Goal: Task Accomplishment & Management: Manage account settings

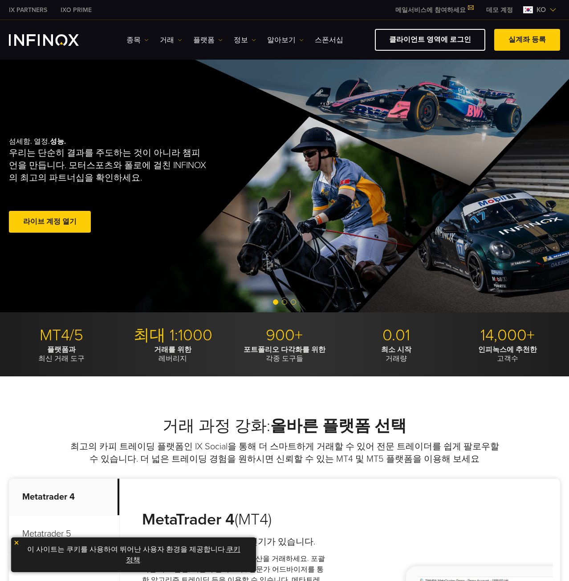
click at [50, 222] on span at bounding box center [50, 222] width 0 height 0
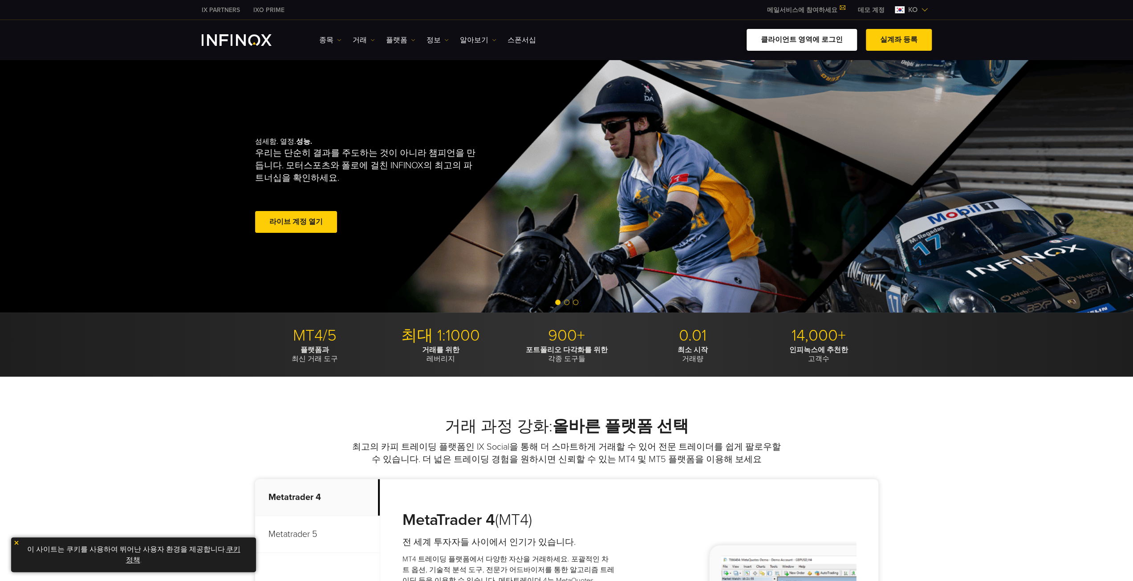
click at [803, 34] on link "클라이언트 영역에 로그인" at bounding box center [802, 40] width 110 height 22
